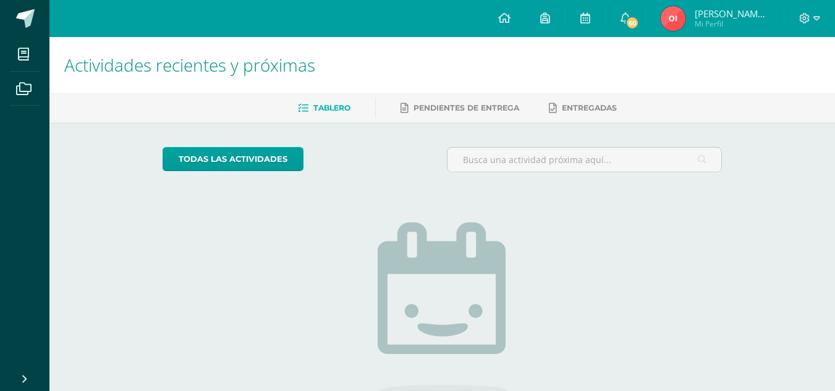
click at [671, 14] on img at bounding box center [673, 18] width 25 height 25
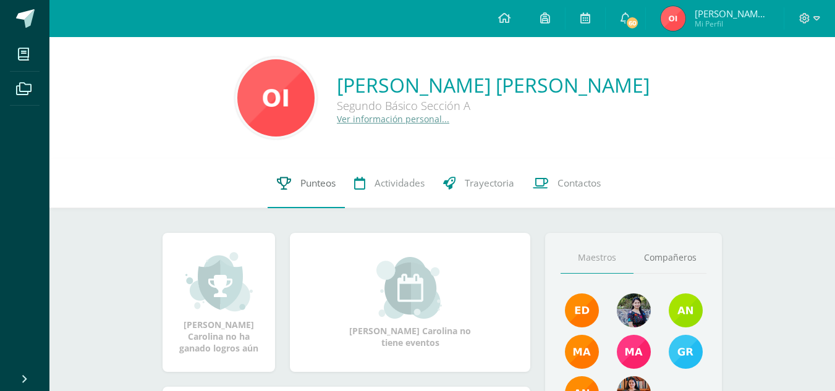
click at [295, 187] on link "Punteos" at bounding box center [306, 183] width 77 height 49
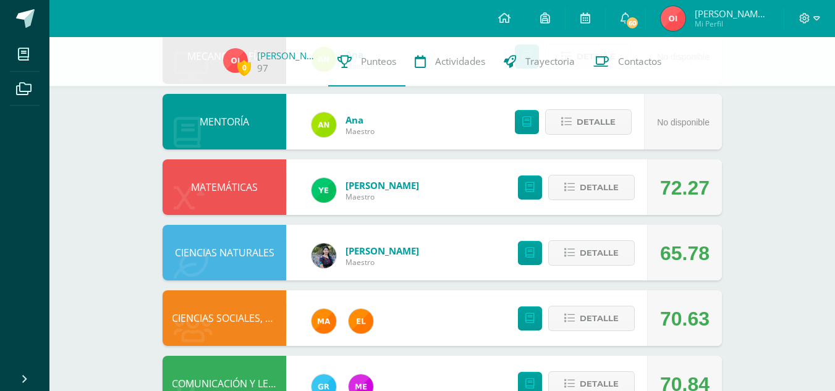
scroll to position [232, 0]
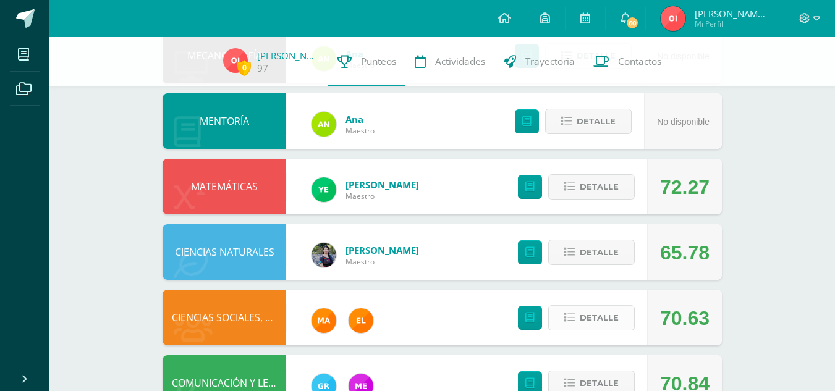
click at [584, 313] on span "Detalle" at bounding box center [599, 318] width 39 height 23
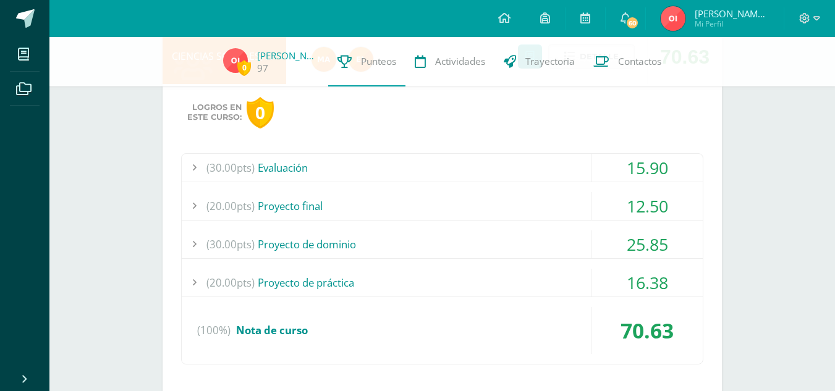
scroll to position [495, 0]
click at [552, 166] on div "(30.00pts) Evaluación" at bounding box center [442, 167] width 521 height 28
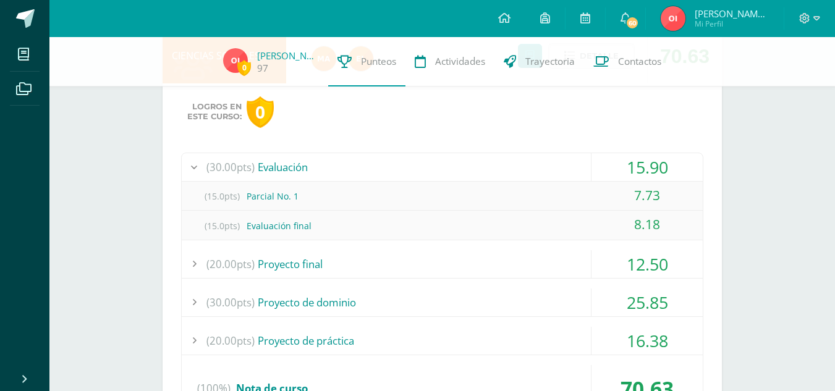
click at [552, 166] on div "(30.00pts) Evaluación" at bounding box center [442, 167] width 521 height 28
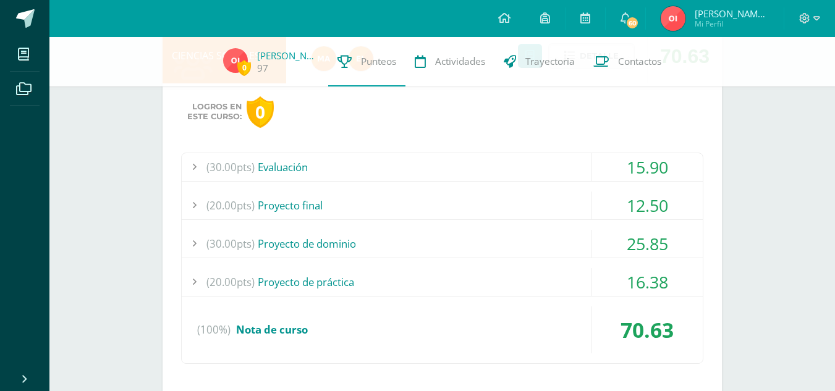
click at [548, 197] on div "(20.00pts) Proyecto final" at bounding box center [442, 206] width 521 height 28
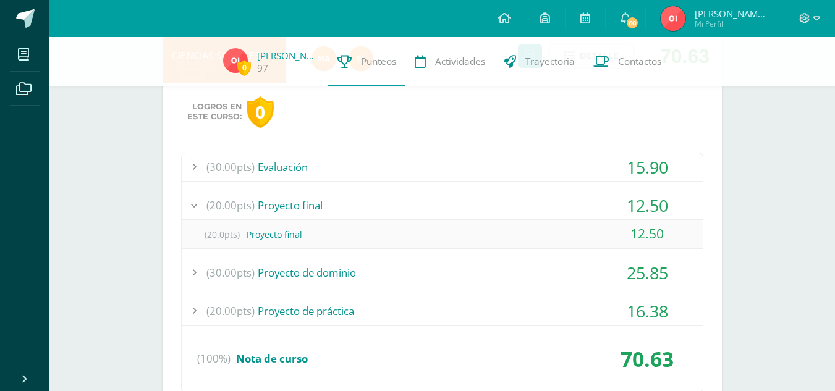
click at [548, 197] on div "(20.00pts) Proyecto final" at bounding box center [442, 206] width 521 height 28
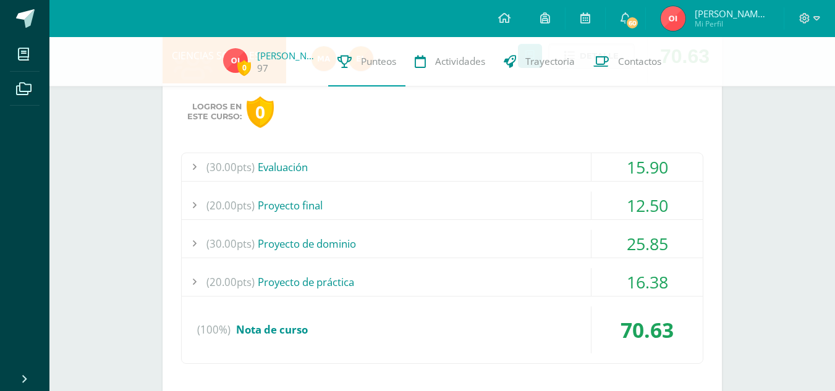
click at [553, 230] on div "(30.00pts) Proyecto de dominio" at bounding box center [442, 244] width 521 height 28
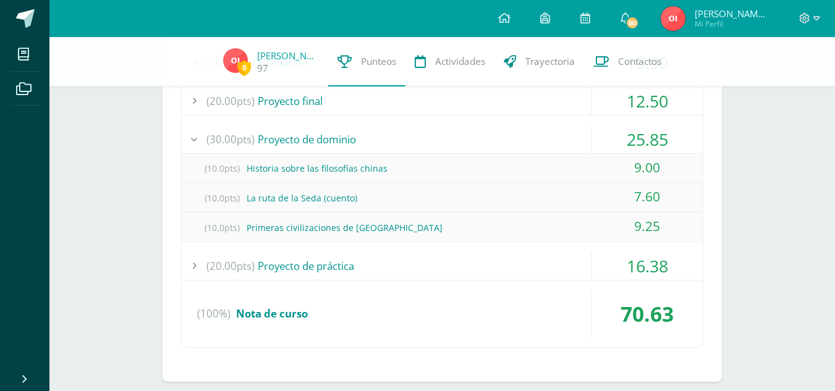
scroll to position [600, 0]
click at [558, 260] on div "(20.00pts) Proyecto de práctica" at bounding box center [442, 266] width 521 height 28
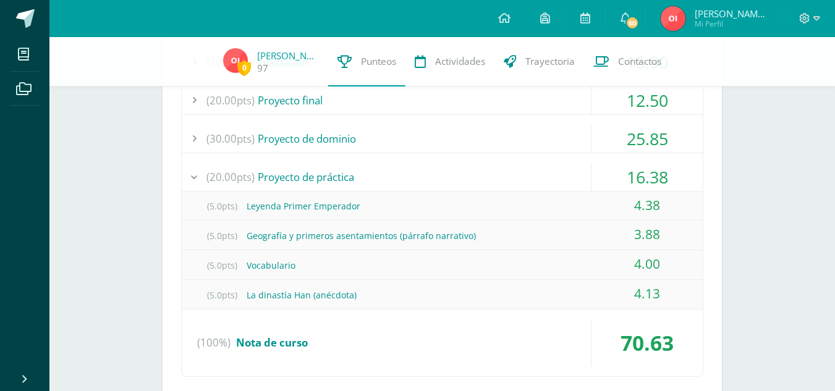
click at [576, 172] on div "(20.00pts) Proyecto de práctica" at bounding box center [442, 177] width 521 height 28
click at [598, 339] on div "70.63" at bounding box center [647, 343] width 111 height 47
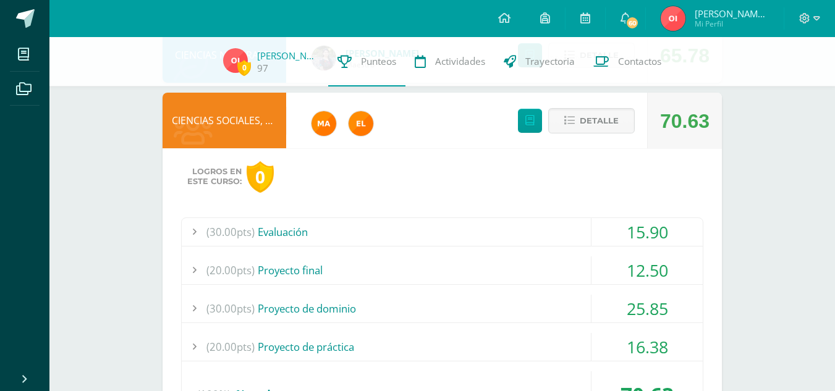
scroll to position [430, 0]
click at [595, 126] on span "Detalle" at bounding box center [599, 120] width 39 height 23
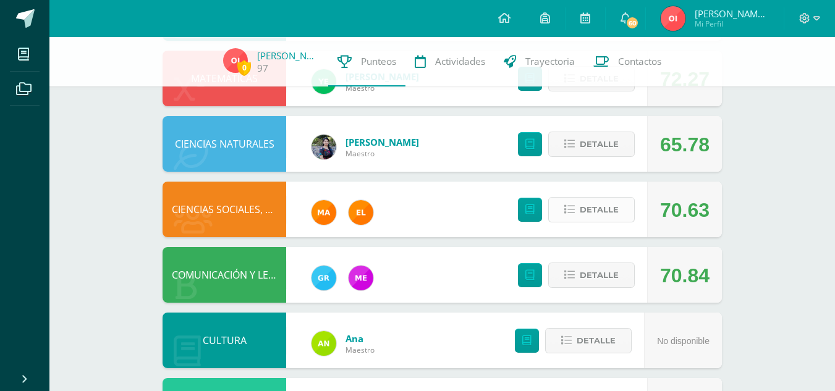
scroll to position [670, 0]
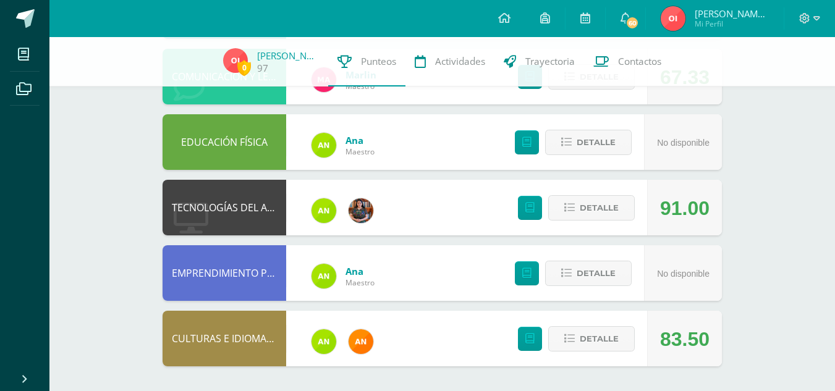
click at [670, 21] on img at bounding box center [673, 18] width 25 height 25
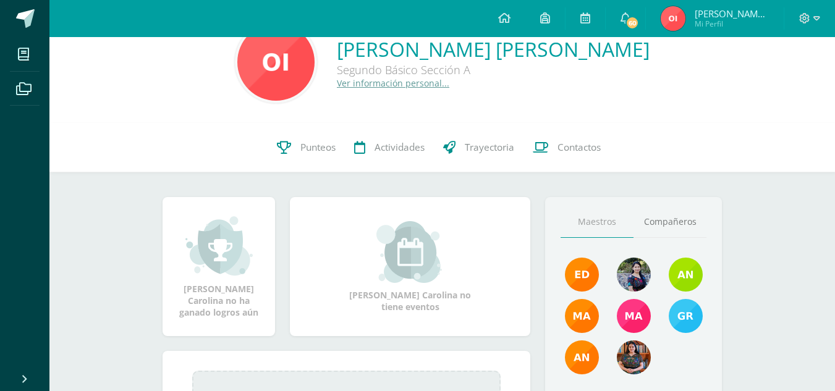
scroll to position [28, 0]
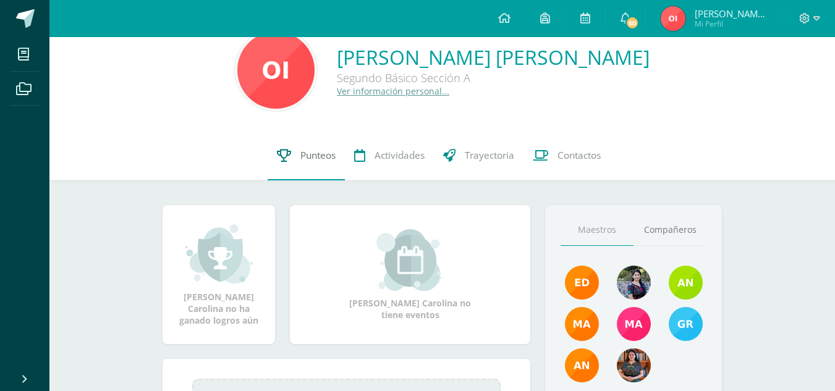
click at [325, 156] on span "Punteos" at bounding box center [318, 155] width 35 height 13
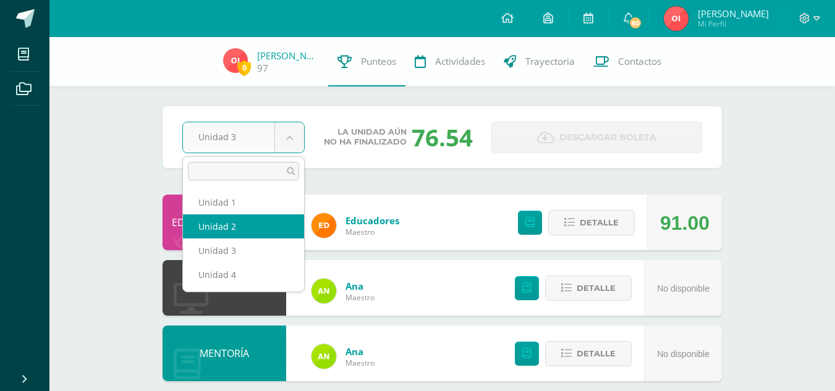
select select "Unidad 2"
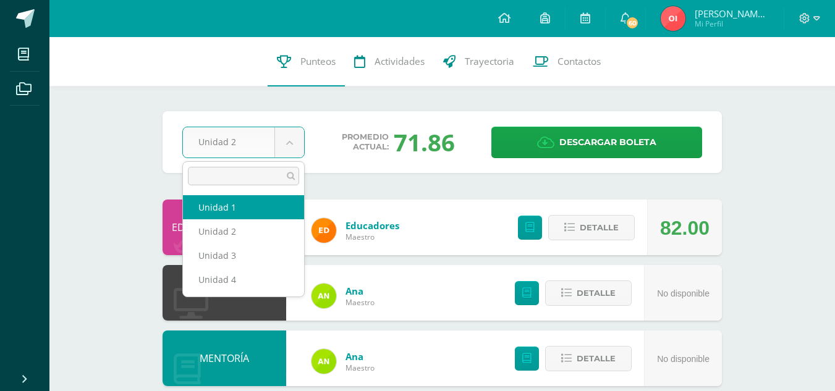
select select "Unidad 1"
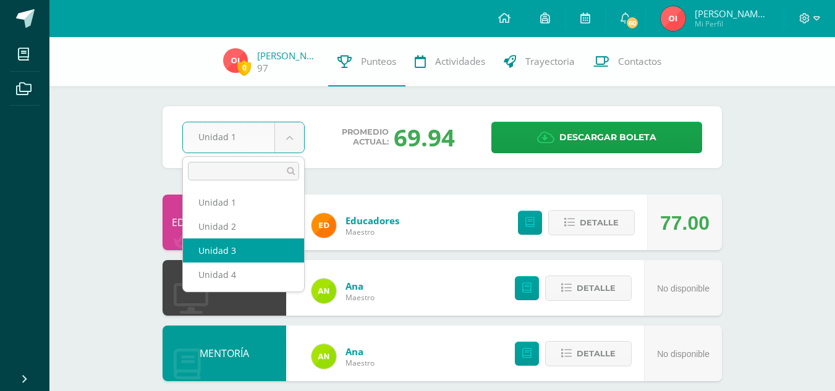
select select "Unidad 3"
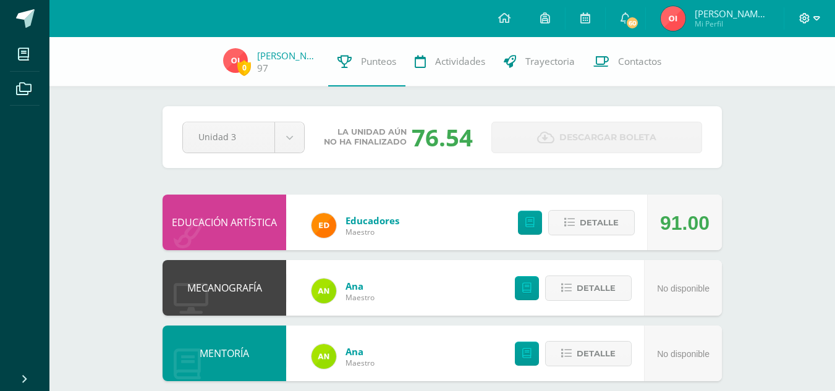
click at [806, 14] on icon at bounding box center [805, 18] width 11 height 11
click at [784, 80] on span "Cerrar sesión" at bounding box center [778, 84] width 56 height 12
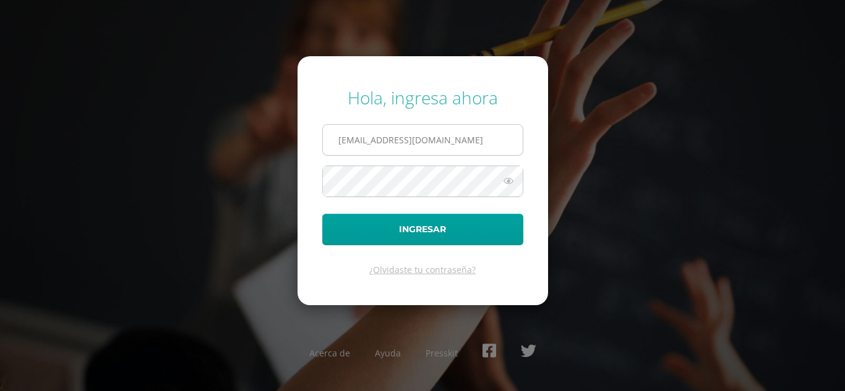
click at [469, 147] on input "[EMAIL_ADDRESS][DOMAIN_NAME]" at bounding box center [423, 140] width 200 height 30
type input "o"
type input "sheylatuy2023@maiagt.org"
click at [506, 181] on icon at bounding box center [508, 181] width 16 height 15
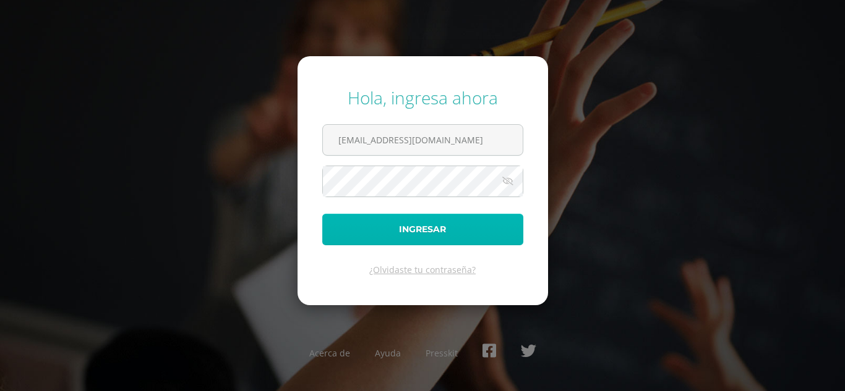
click at [418, 229] on button "Ingresar" at bounding box center [422, 230] width 201 height 32
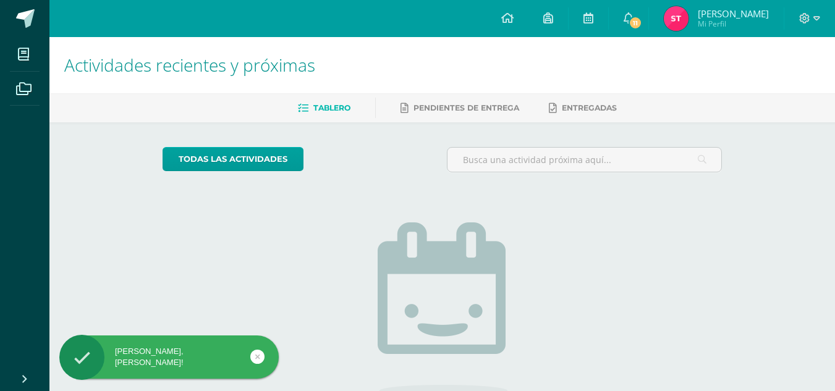
click at [348, 193] on div "No tienes actividades Échale un vistazo a los demás períodos o sal y disfruta d…" at bounding box center [442, 323] width 247 height 283
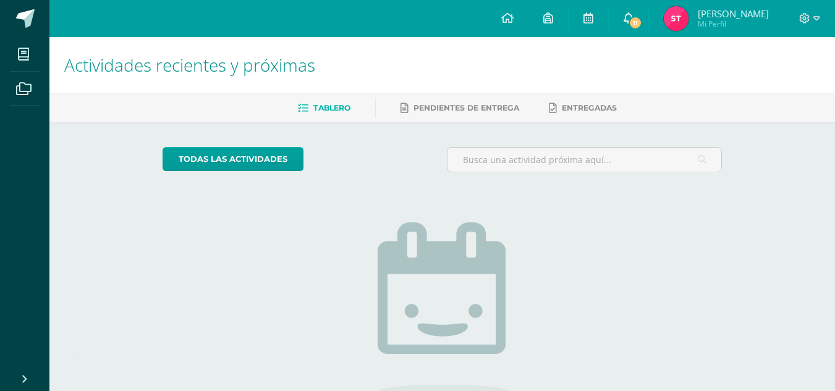
click at [634, 14] on link "11" at bounding box center [629, 18] width 40 height 37
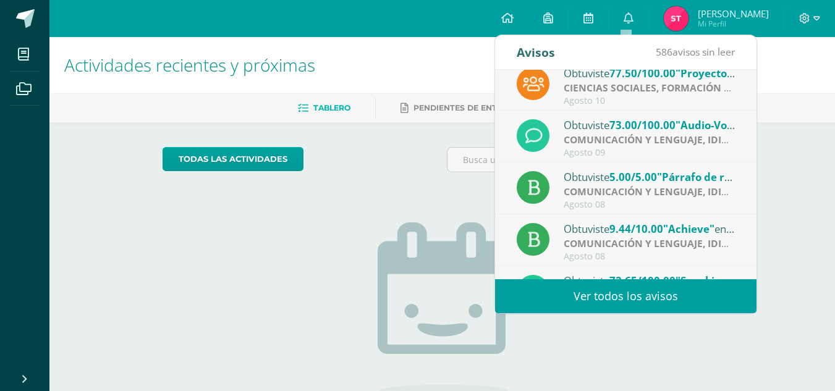
scroll to position [10, 0]
click at [738, 23] on span "Mi Perfil" at bounding box center [733, 24] width 71 height 11
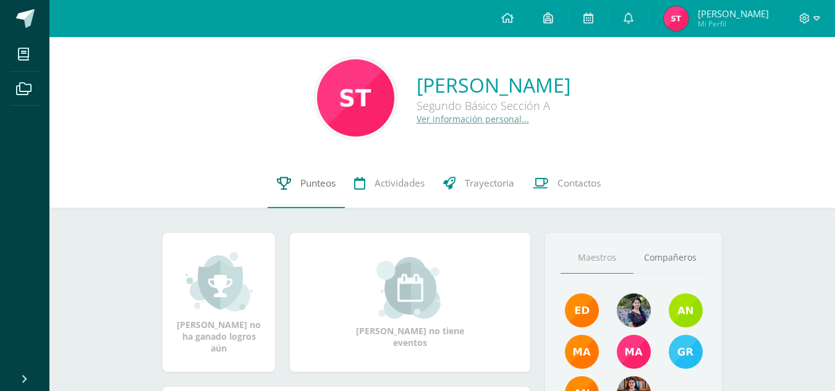
click at [315, 192] on link "Punteos" at bounding box center [306, 183] width 77 height 49
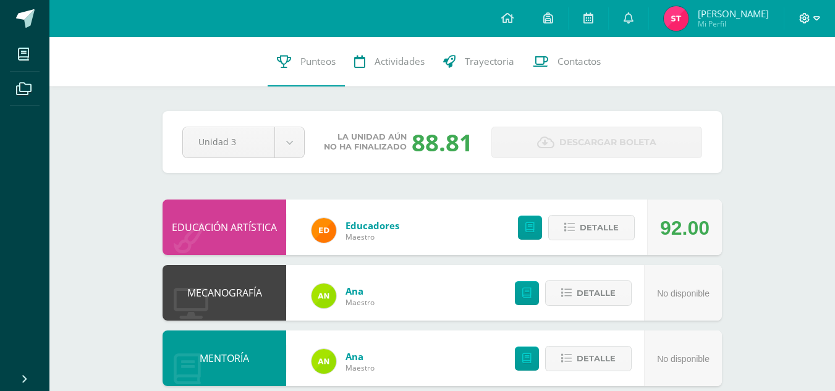
click at [809, 13] on icon at bounding box center [805, 18] width 11 height 11
click at [769, 82] on span "Cerrar sesión" at bounding box center [778, 84] width 56 height 12
